Goal: Task Accomplishment & Management: Use online tool/utility

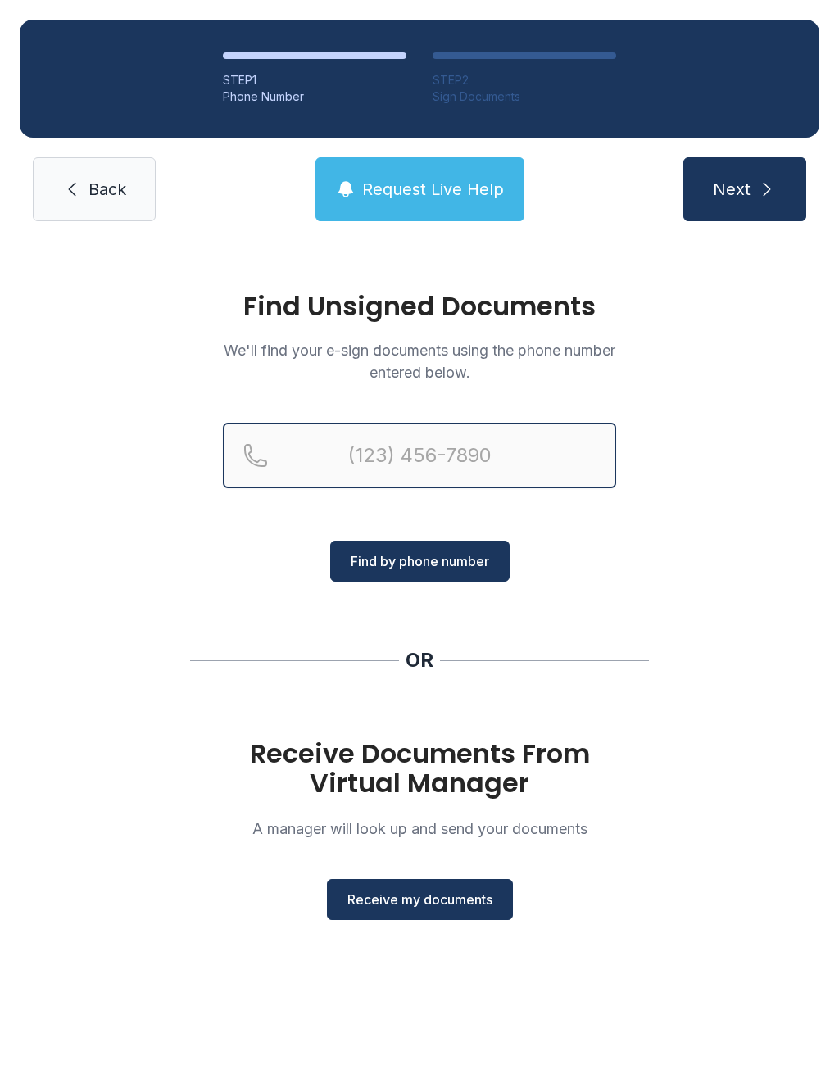
click at [440, 445] on input "Reservation phone number" at bounding box center [419, 456] width 393 height 66
type input "("
click at [104, 192] on span "Back" at bounding box center [107, 189] width 38 height 23
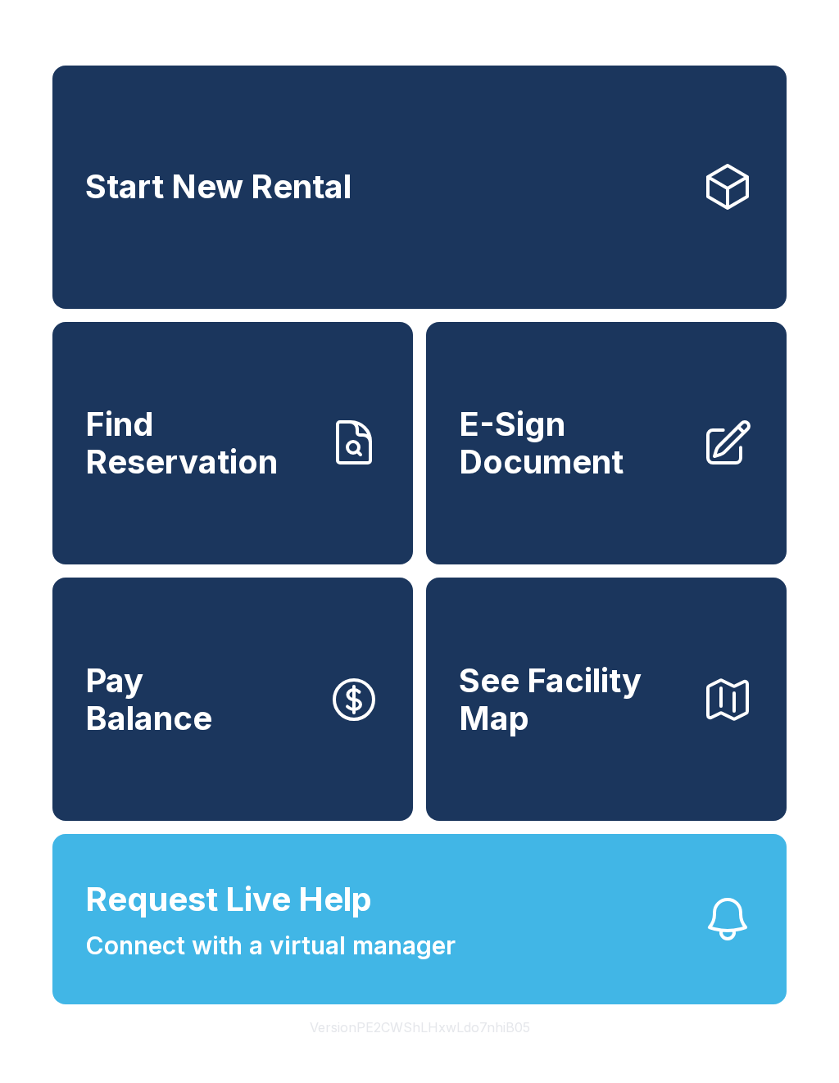
click at [617, 469] on span "E-Sign Document" at bounding box center [573, 442] width 229 height 75
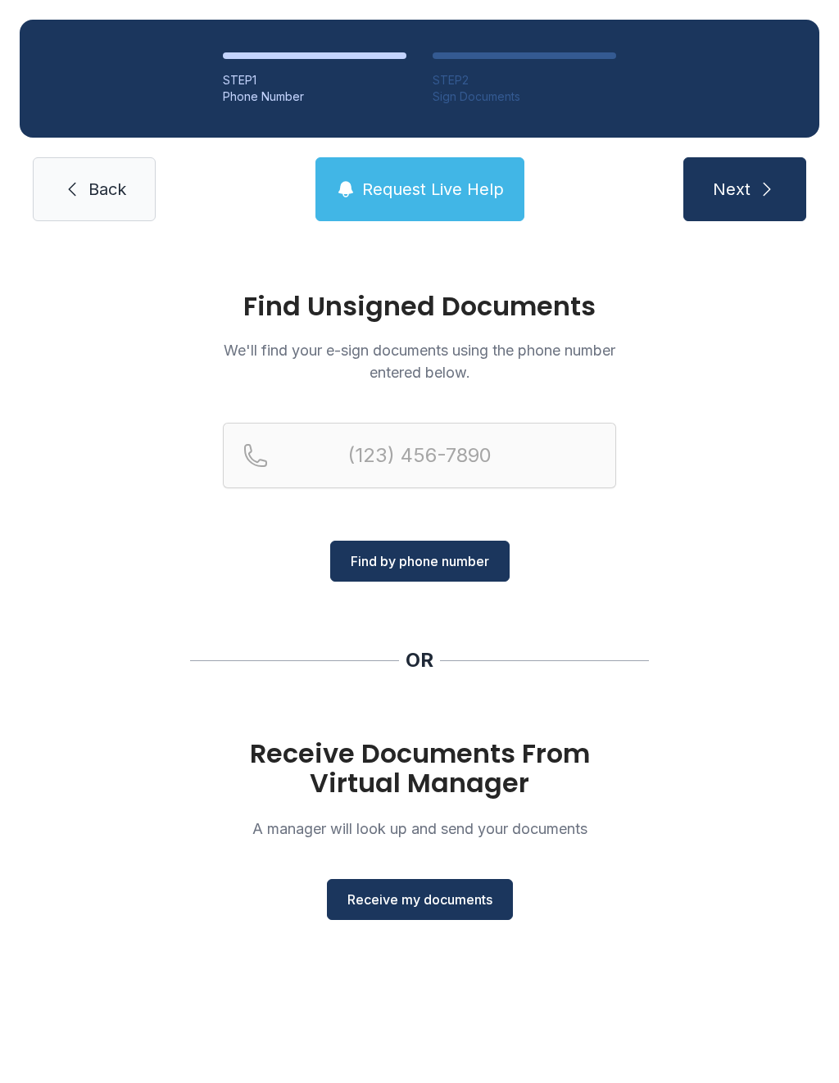
click at [444, 896] on span "Receive my documents" at bounding box center [419, 899] width 145 height 20
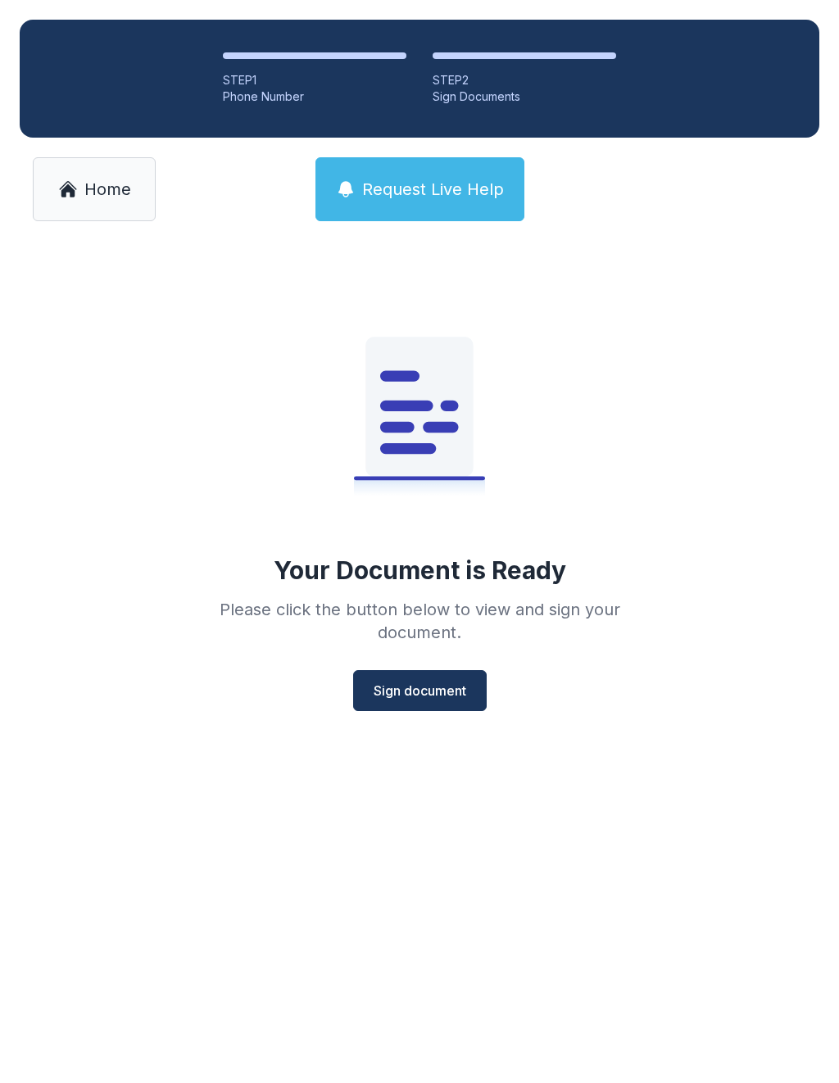
click at [436, 676] on button "Sign document" at bounding box center [419, 690] width 133 height 41
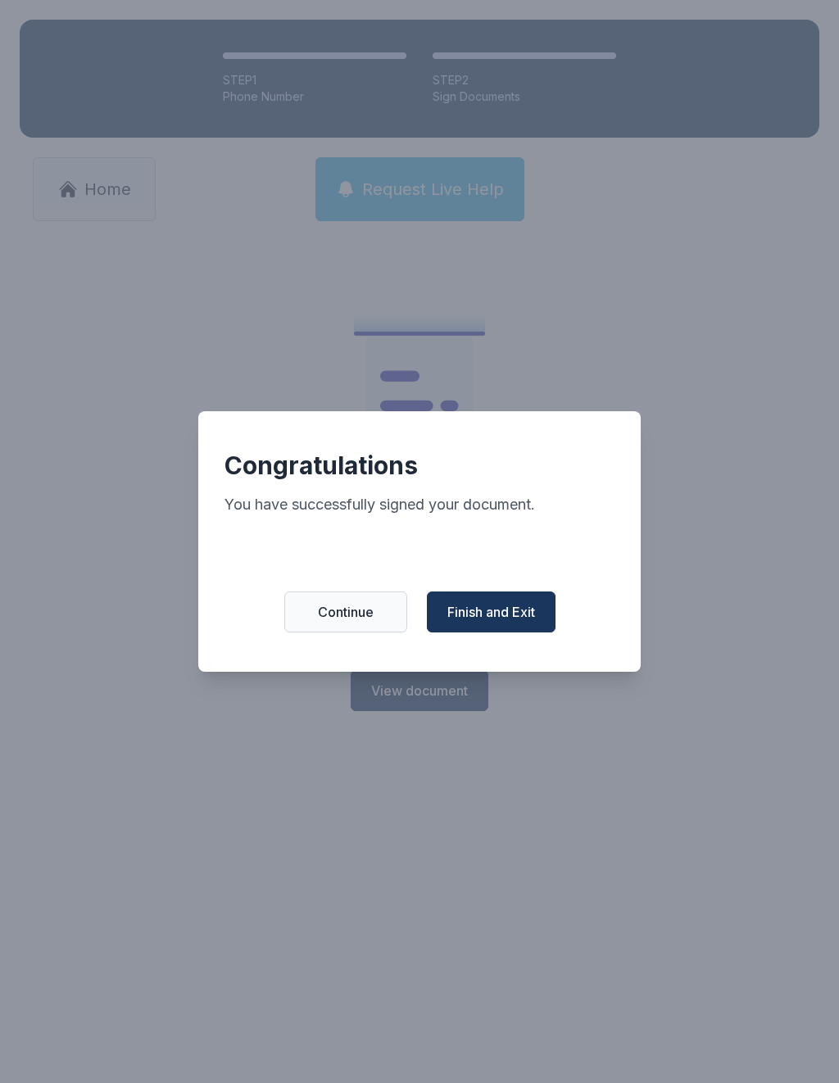
click at [504, 617] on span "Finish and Exit" at bounding box center [491, 612] width 88 height 20
